Goal: Navigation & Orientation: Understand site structure

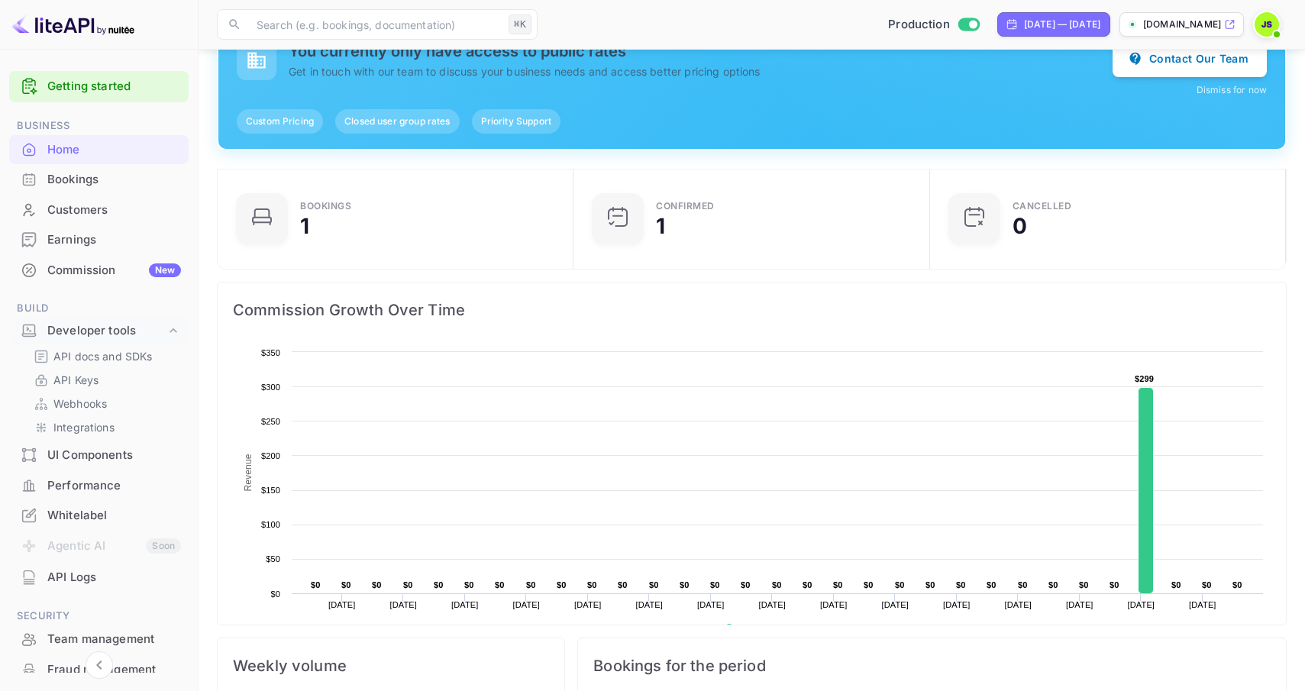
scroll to position [248, 347]
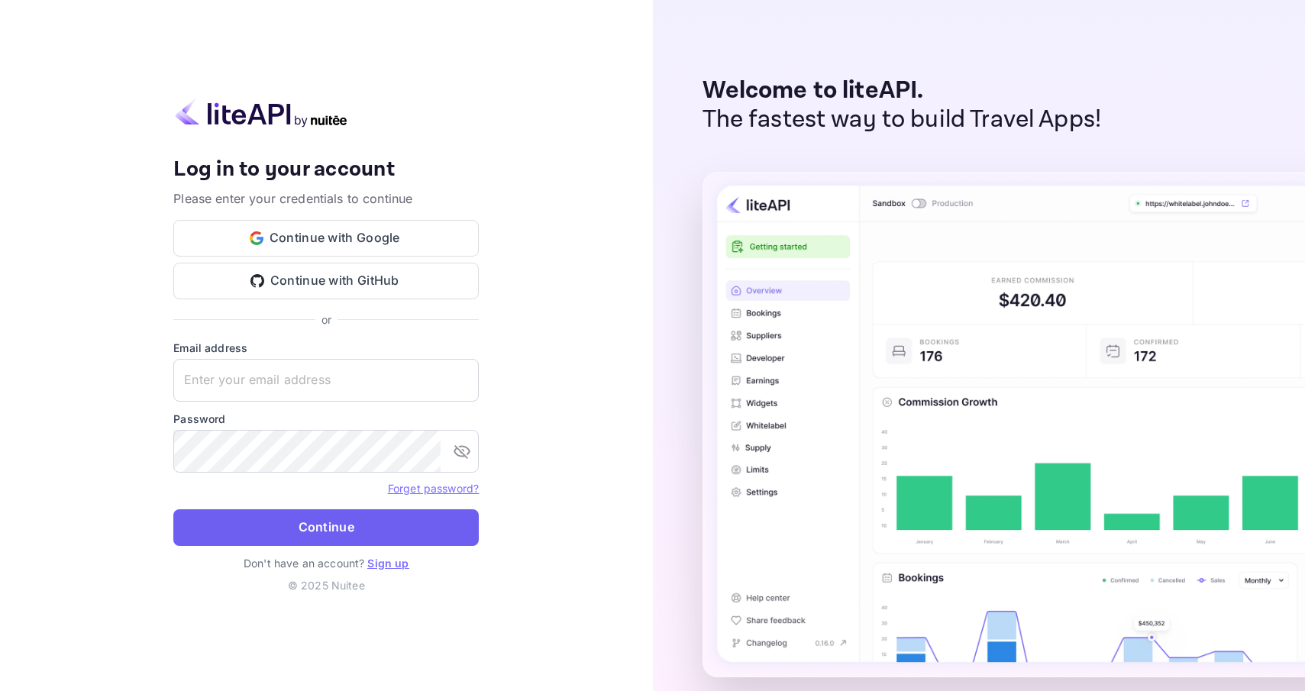
type input "john+liteapi@journey.com"
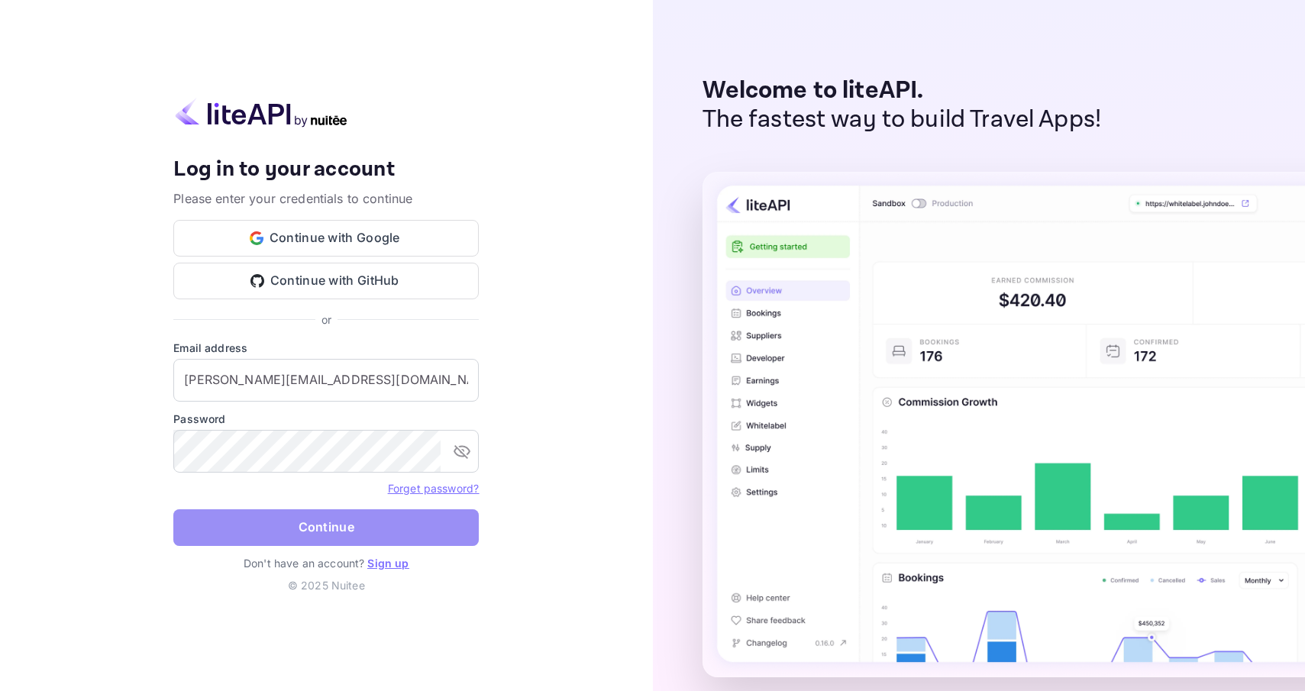
click at [353, 523] on button "Continue" at bounding box center [325, 527] width 305 height 37
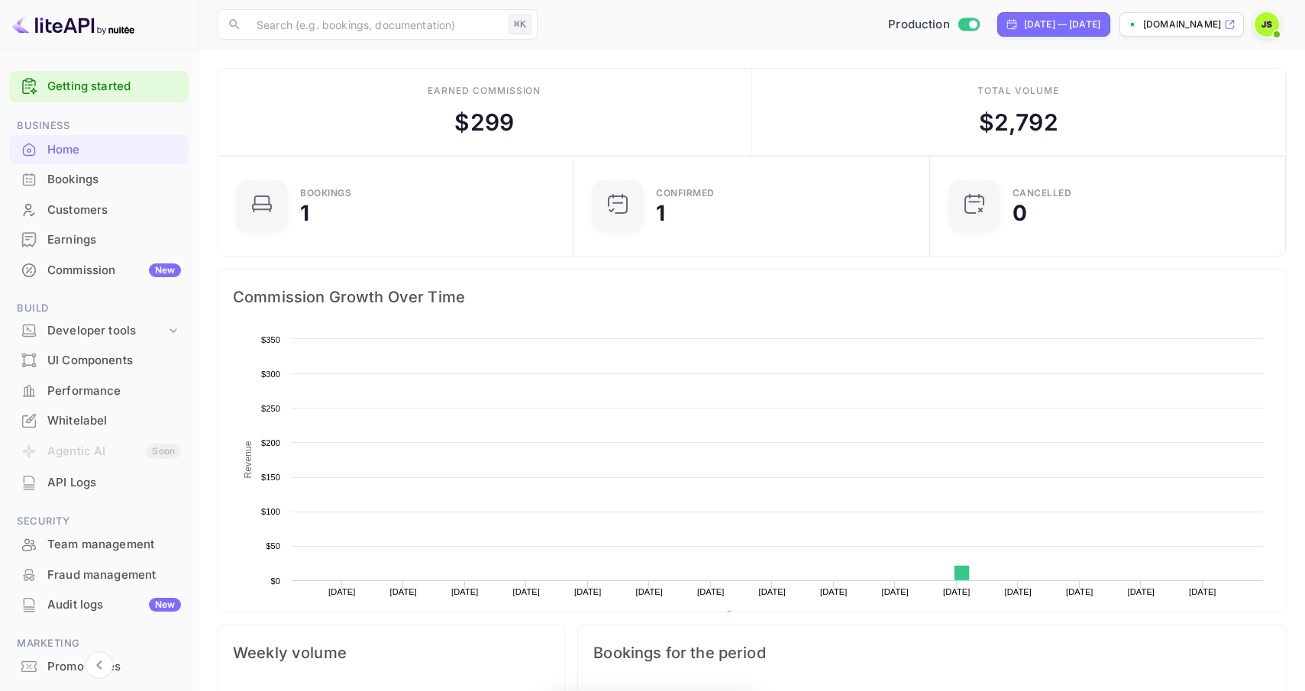
scroll to position [248, 347]
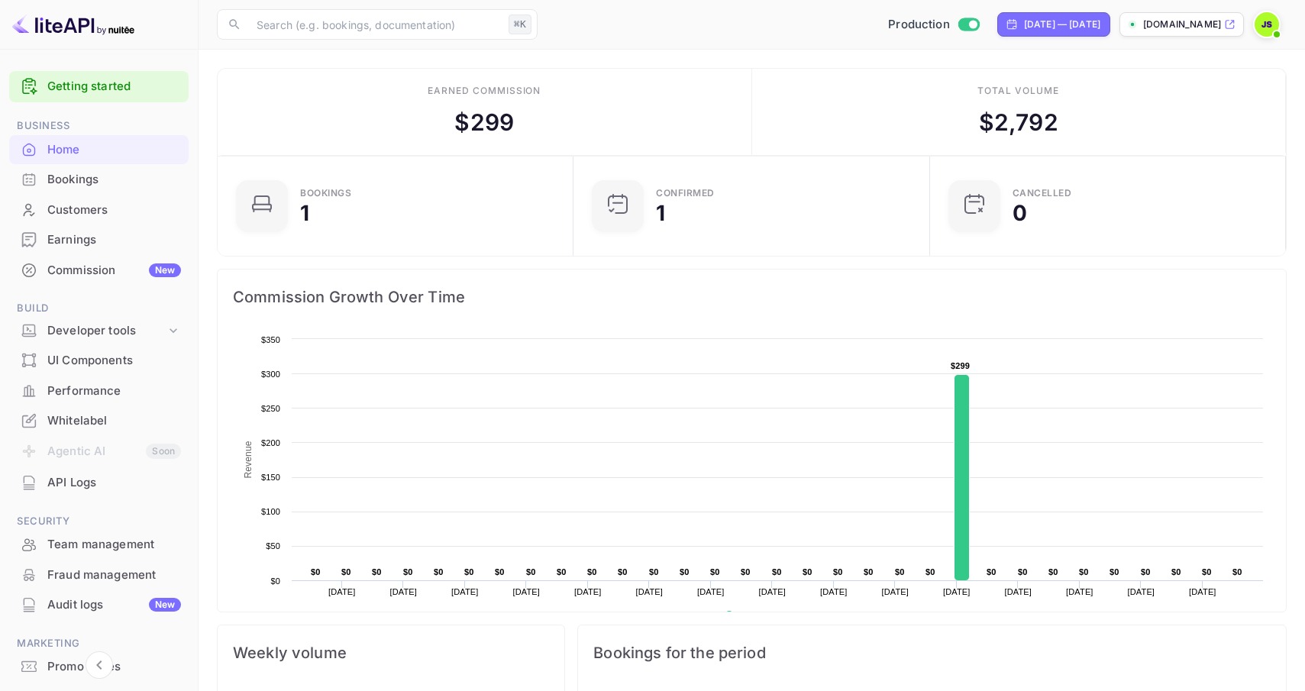
click at [105, 182] on div "Bookings" at bounding box center [114, 180] width 134 height 18
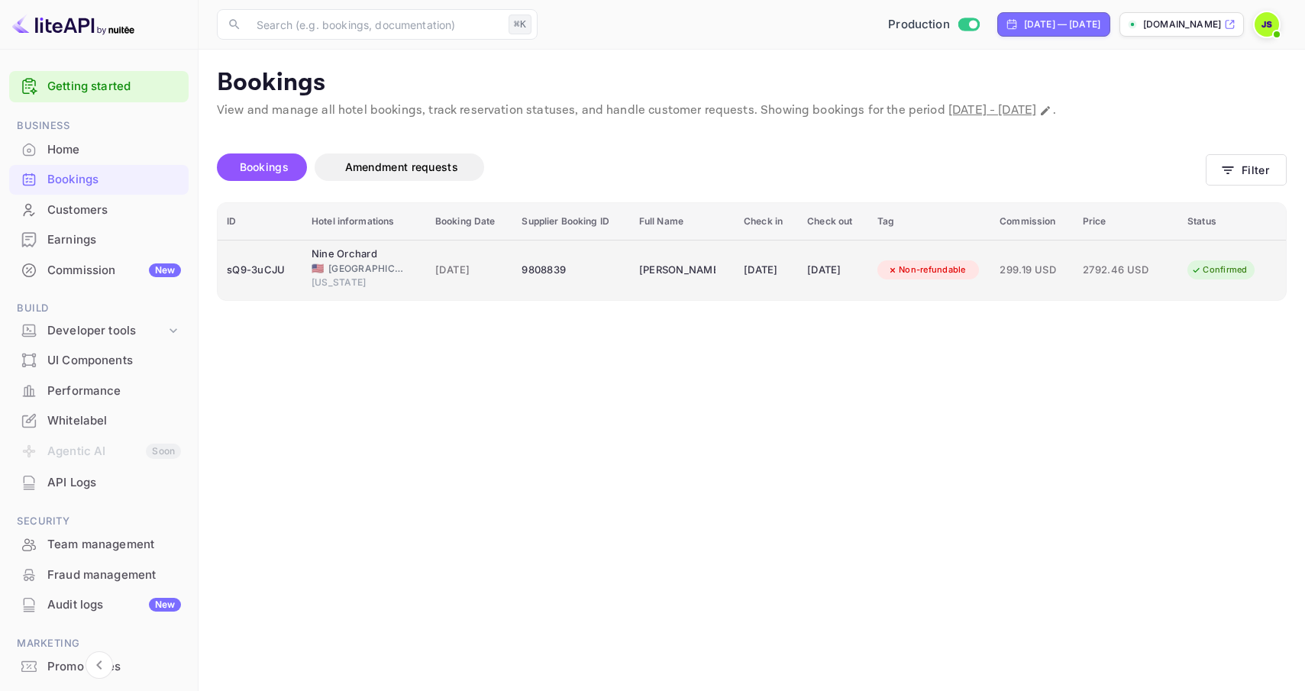
click at [985, 286] on td "Non-refundable" at bounding box center [929, 270] width 122 height 60
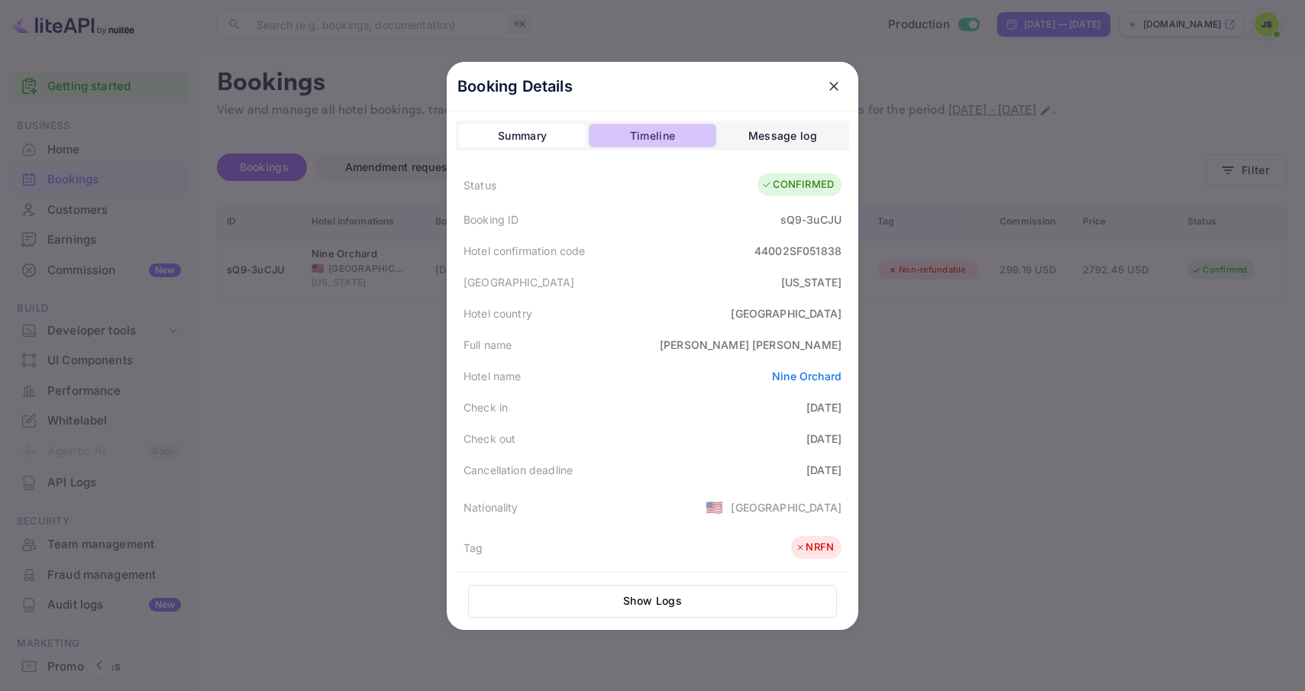
click at [657, 129] on div "Timeline" at bounding box center [652, 136] width 45 height 18
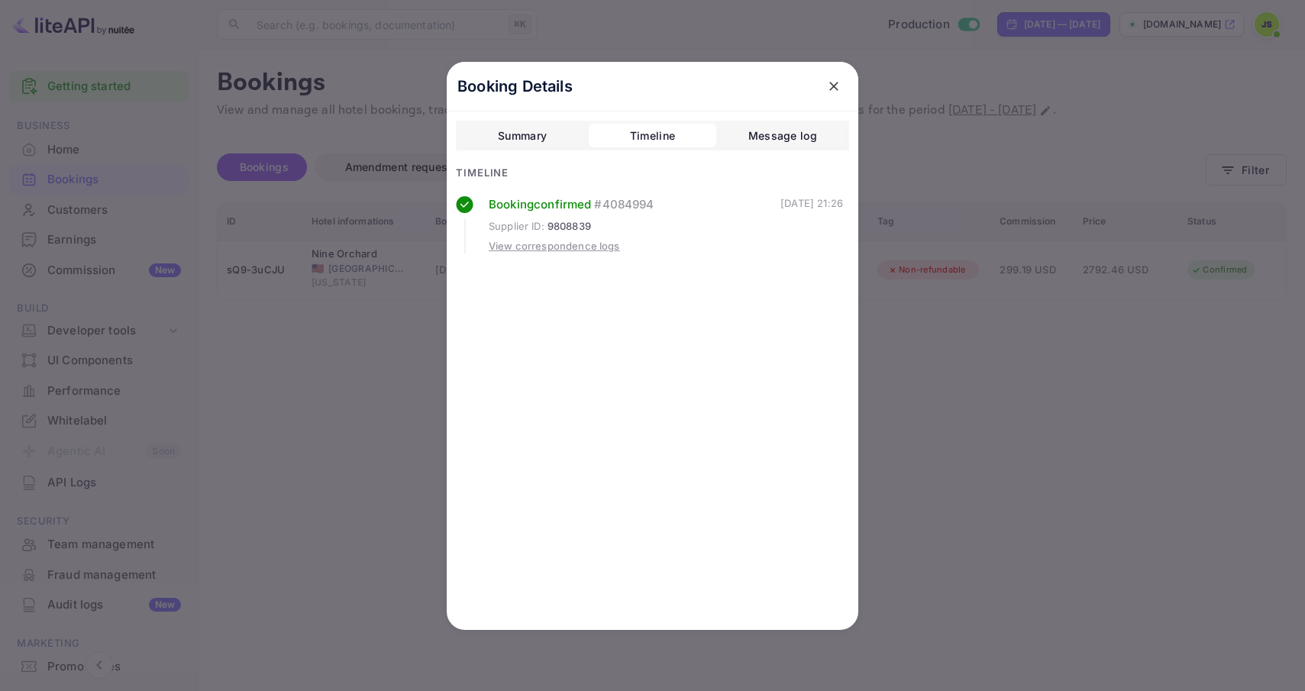
click at [781, 129] on div "Message log" at bounding box center [782, 136] width 69 height 18
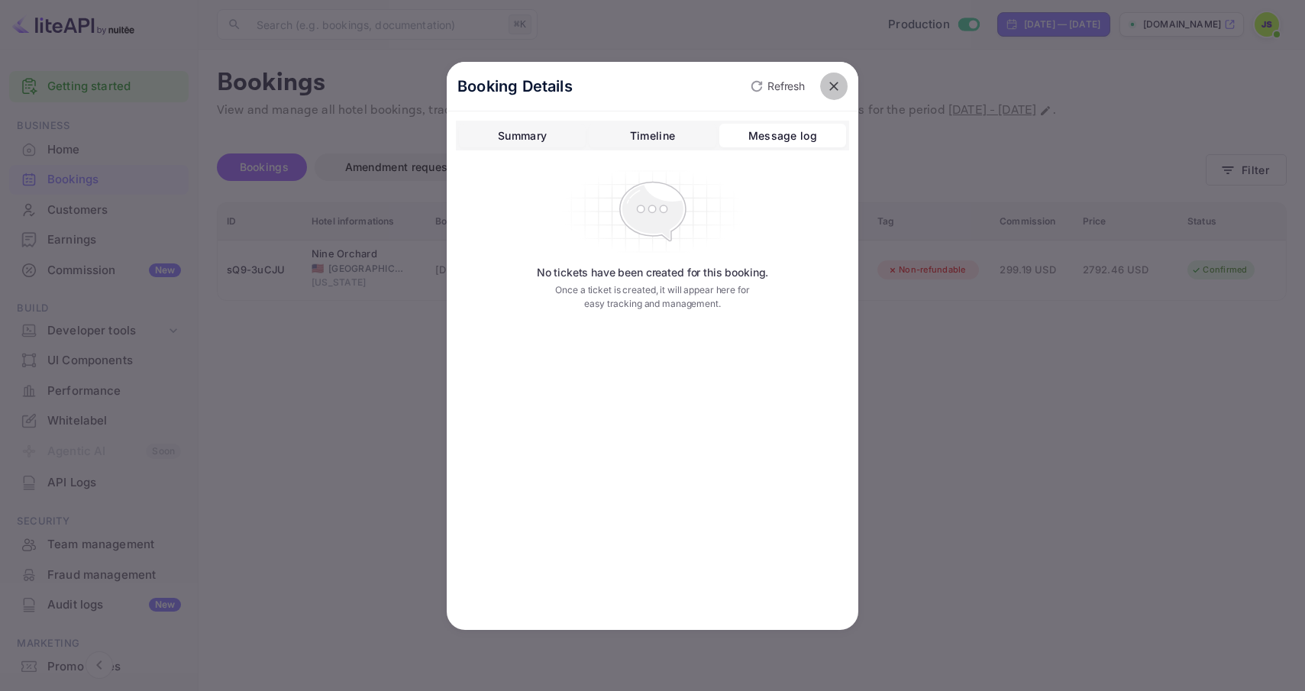
click at [828, 88] on icon "close" at bounding box center [833, 86] width 15 height 15
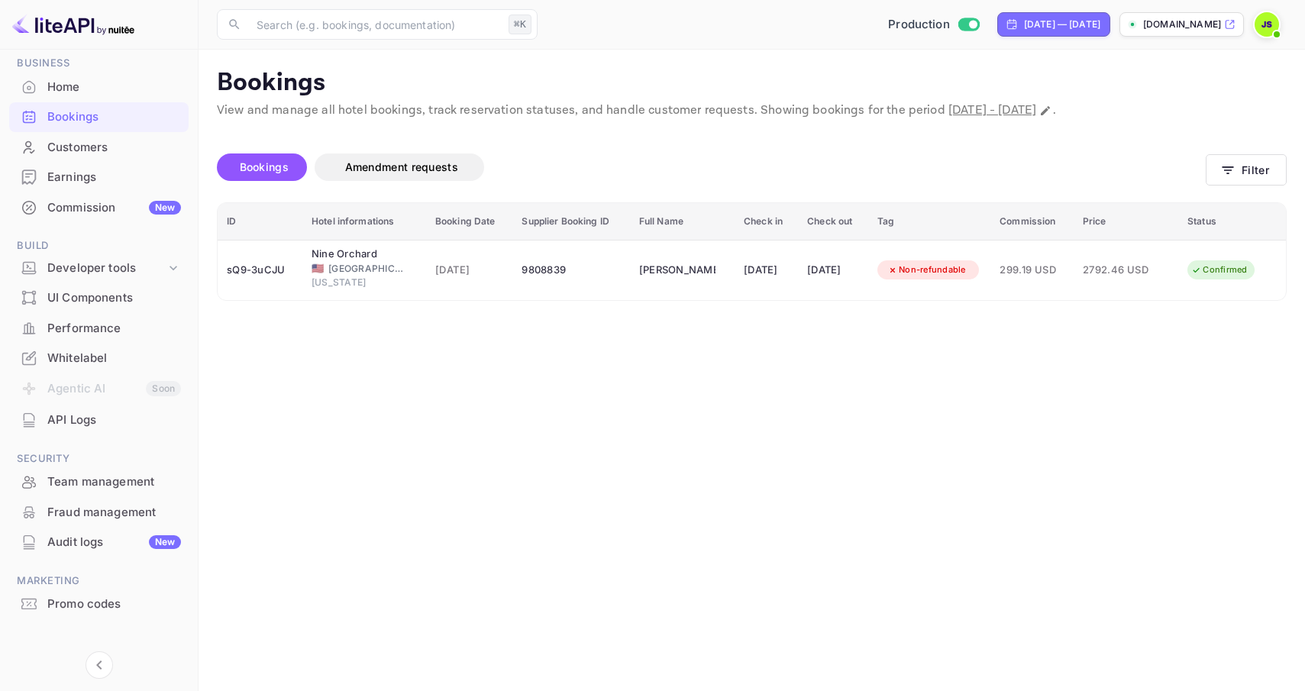
scroll to position [75, 0]
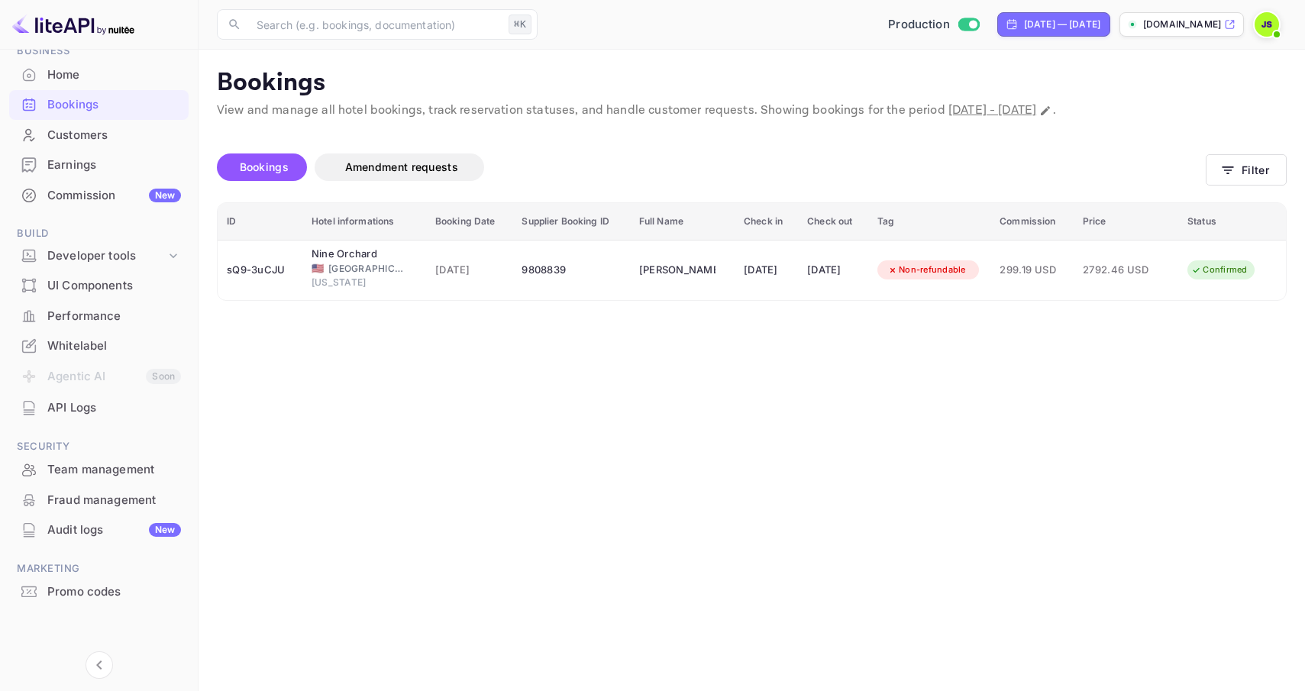
click at [97, 499] on div "Fraud management" at bounding box center [114, 501] width 134 height 18
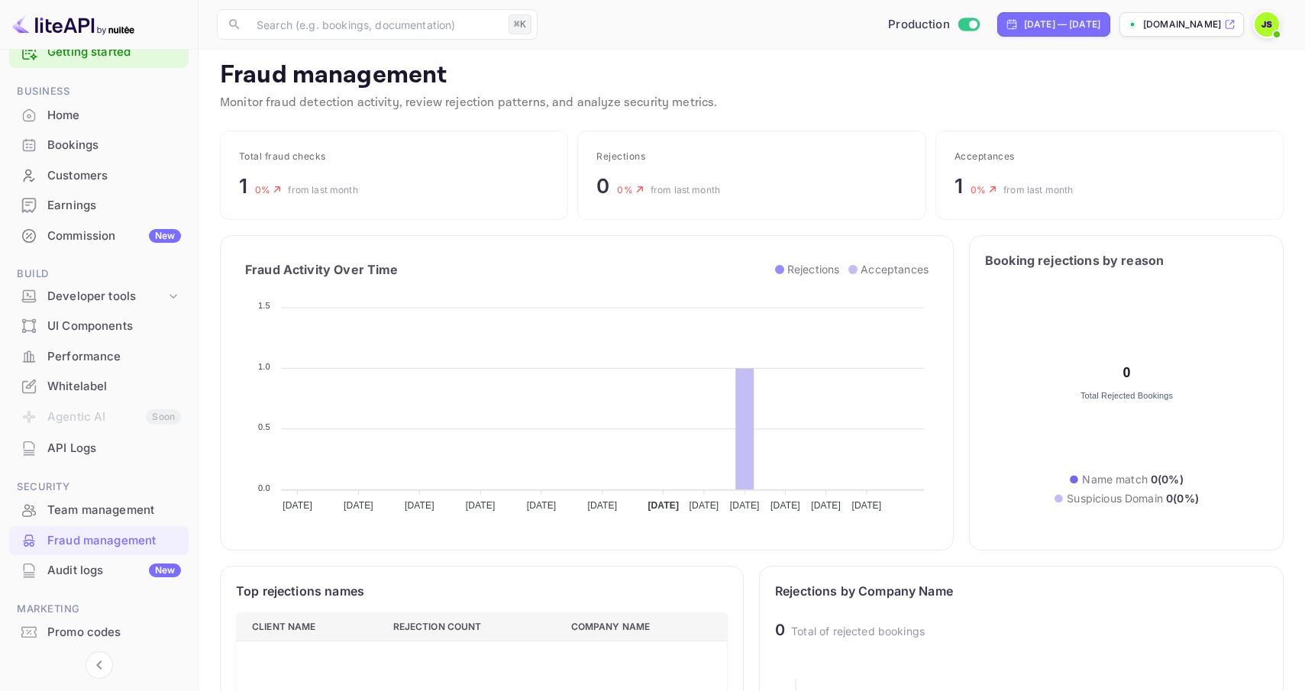
scroll to position [33, 0]
click at [73, 234] on div "Commission New" at bounding box center [114, 238] width 134 height 18
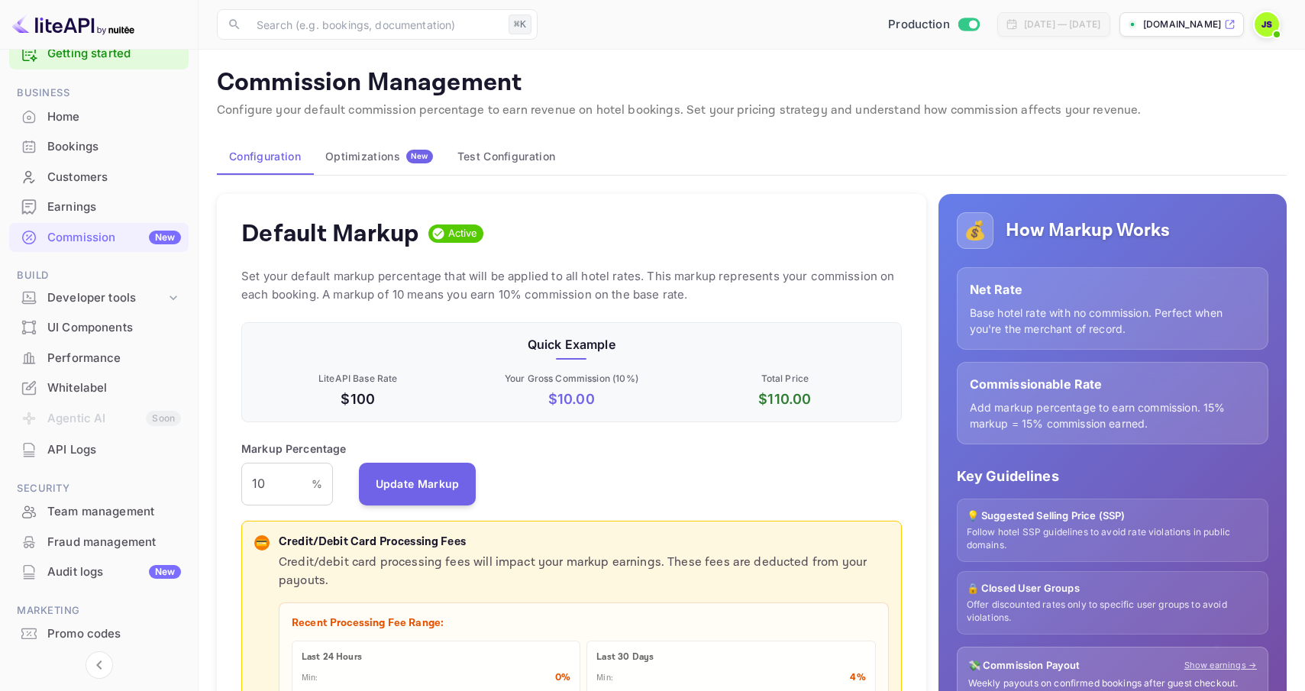
click at [389, 159] on div "Optimizations New" at bounding box center [379, 157] width 108 height 14
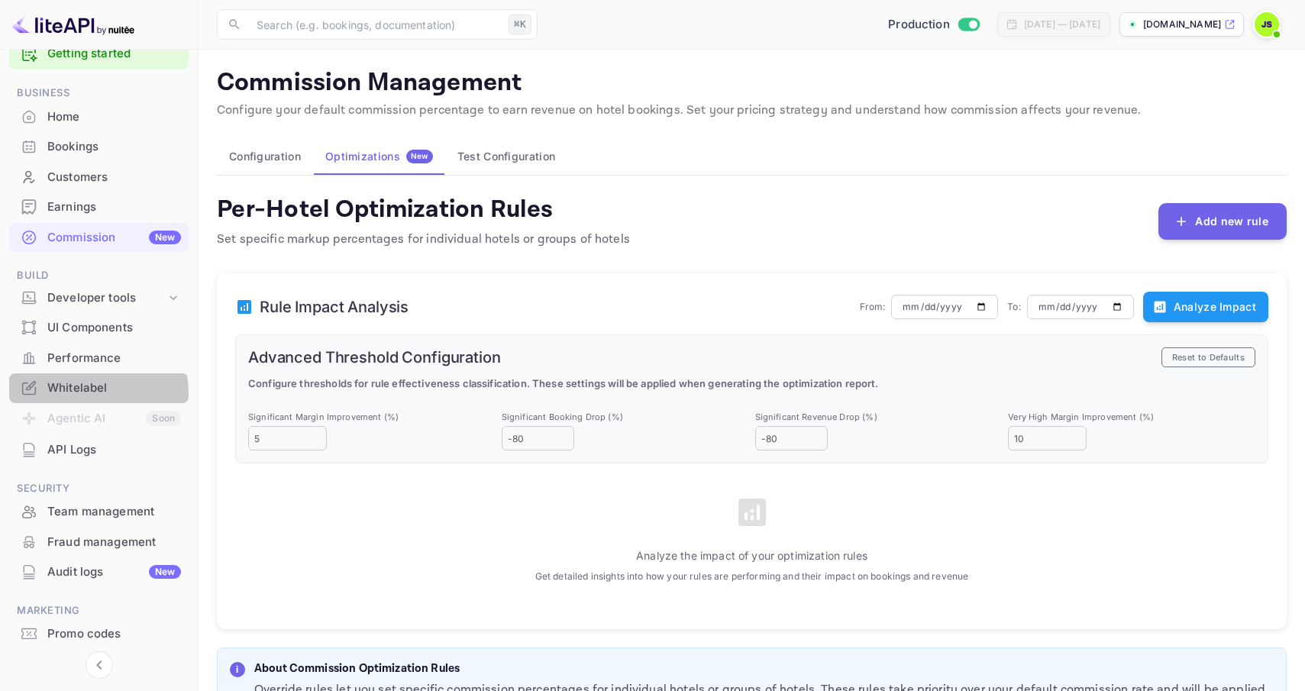
click at [89, 392] on div "Whitelabel" at bounding box center [114, 388] width 134 height 18
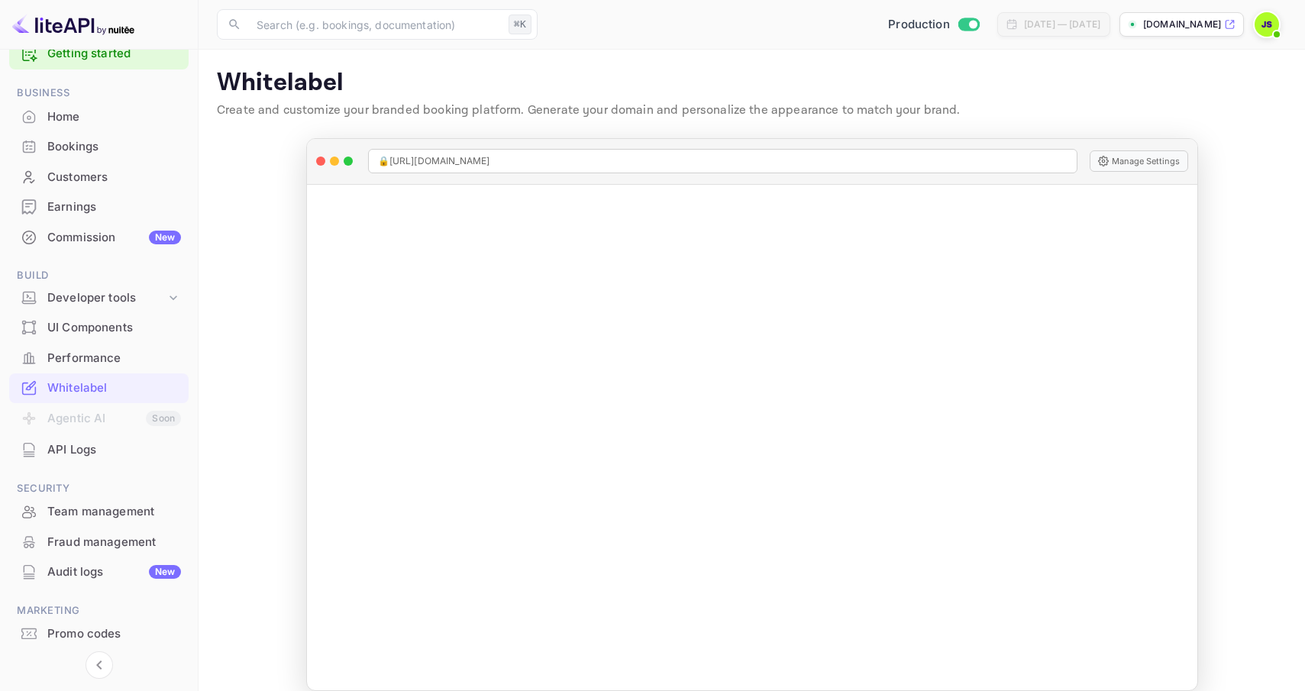
click at [1190, 24] on p "[DOMAIN_NAME]" at bounding box center [1182, 25] width 78 height 14
click at [104, 116] on div "Home" at bounding box center [114, 117] width 134 height 18
